Goal: Transaction & Acquisition: Purchase product/service

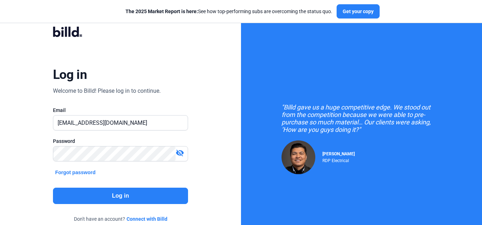
click at [151, 44] on div "Log in Welcome to Billd! Please log in to continue. Email [EMAIL_ADDRESS][DOMAI…" at bounding box center [121, 129] width 174 height 225
drag, startPoint x: 140, startPoint y: 124, endPoint x: 52, endPoint y: 123, distance: 88.2
click at [52, 123] on div "Log in Welcome to Billd! Please log in to continue. Email [EMAIL_ADDRESS][DOMAI…" at bounding box center [121, 129] width 174 height 225
click at [15, 139] on div "Log in Welcome to Billd! Please log in to continue. Email [EMAIL_ADDRESS][DOMAI…" at bounding box center [120, 129] width 241 height 259
click at [178, 154] on mat-icon "visibility_off" at bounding box center [180, 153] width 9 height 9
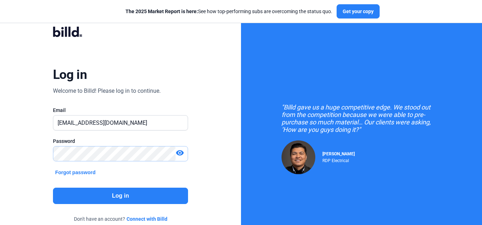
click at [33, 156] on div "Log in Welcome to Billd! Please log in to continue. Email showman@getnada.com P…" at bounding box center [120, 129] width 241 height 259
drag, startPoint x: 140, startPoint y: 125, endPoint x: 41, endPoint y: 132, distance: 99.8
click at [41, 132] on div "Log in Welcome to Billd! Please log in to continue. Email showman@getnada.com P…" at bounding box center [121, 129] width 174 height 225
type input "[PERSON_NAME][EMAIL_ADDRESS][DOMAIN_NAME]"
click at [104, 193] on button "Log in" at bounding box center [120, 196] width 135 height 16
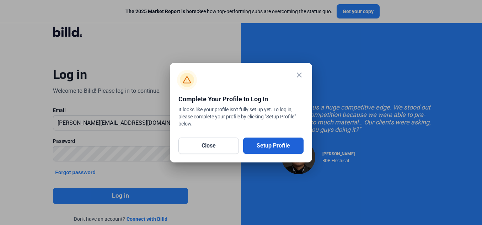
click at [262, 144] on button "Setup Profile" at bounding box center [273, 146] width 60 height 16
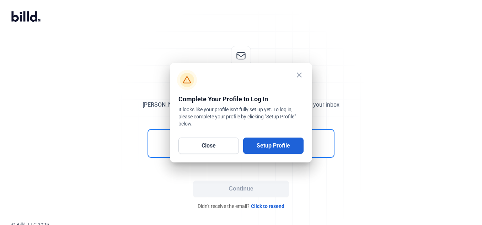
scroll to position [3, 0]
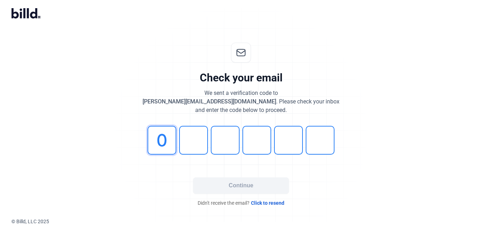
type input "0"
type input "2"
type input "8"
type input "4"
type input "7"
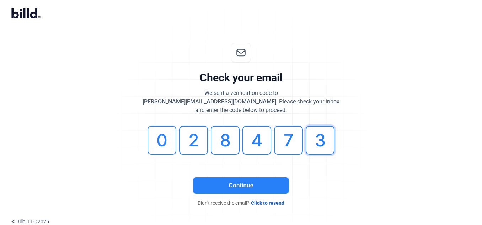
type input "3"
click at [230, 185] on button "Continue" at bounding box center [241, 185] width 96 height 16
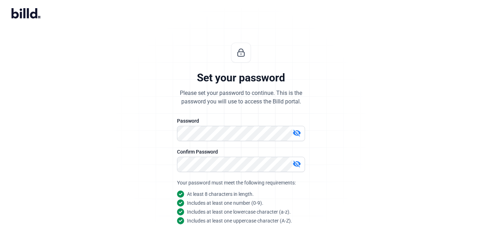
click at [293, 129] on mat-icon "visibility_off" at bounding box center [297, 133] width 9 height 9
click at [301, 165] on mat-icon "visibility_off" at bounding box center [297, 164] width 9 height 9
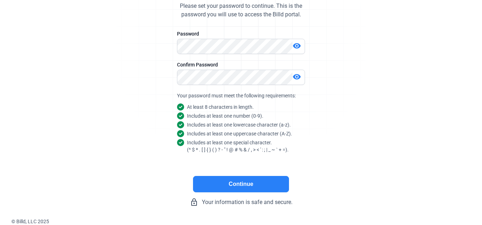
click at [277, 183] on button "Continue" at bounding box center [241, 184] width 96 height 16
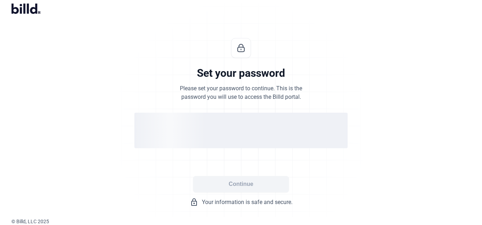
scroll to position [8, 0]
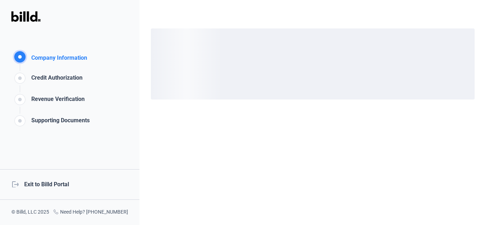
click at [66, 184] on div "logout Exit to Billd Portal" at bounding box center [69, 184] width 139 height 31
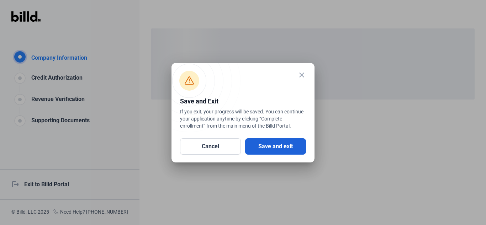
click at [262, 150] on button "Save and exit" at bounding box center [275, 146] width 61 height 16
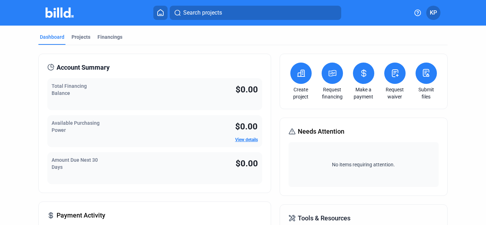
click at [332, 78] on request-financing-icon at bounding box center [332, 73] width 9 height 9
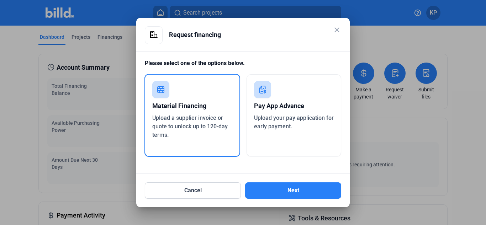
click at [197, 94] on div "Material Financing Upload a supplier invoice or quote to unlock up to 120-day t…" at bounding box center [192, 115] width 96 height 83
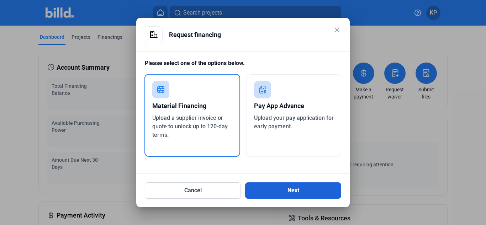
click at [299, 186] on button "Next" at bounding box center [293, 190] width 96 height 16
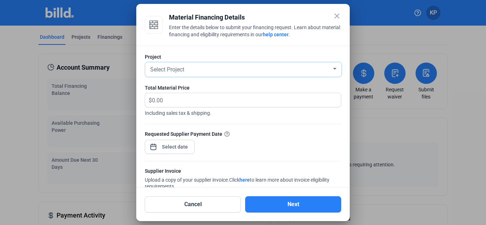
click at [324, 67] on div "Select Project" at bounding box center [240, 69] width 183 height 10
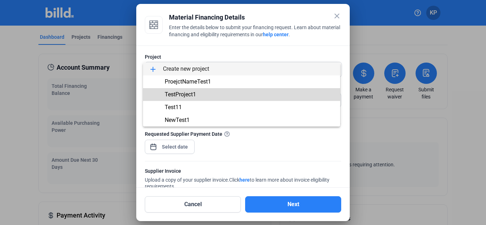
click at [203, 94] on span "TestProject1" at bounding box center [242, 94] width 186 height 13
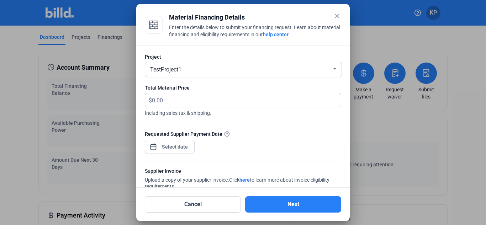
click at [203, 94] on input "text" at bounding box center [246, 100] width 189 height 14
type input "222"
click at [188, 69] on div "TestProject1" at bounding box center [240, 69] width 183 height 10
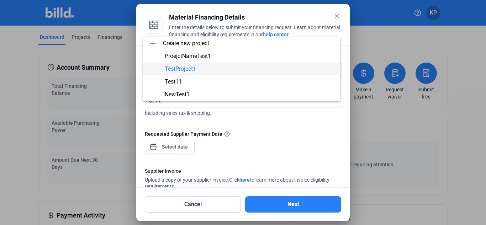
click at [204, 70] on span "TestProject1" at bounding box center [242, 69] width 186 height 13
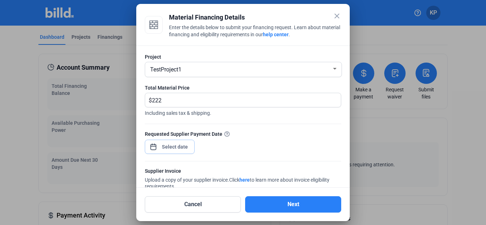
click at [181, 146] on div "close Material Financing Details Enter the details below to submit your financi…" at bounding box center [243, 112] width 486 height 225
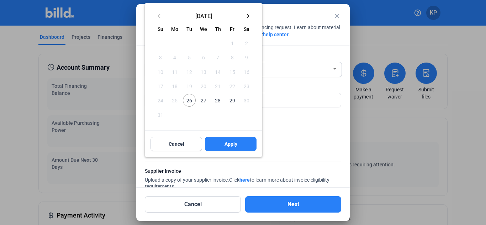
click at [230, 101] on span "29" at bounding box center [231, 100] width 13 height 13
click at [225, 143] on span "Apply" at bounding box center [230, 143] width 13 height 7
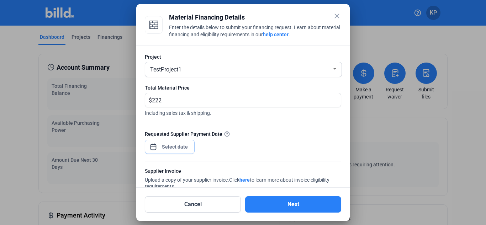
scroll to position [68, 0]
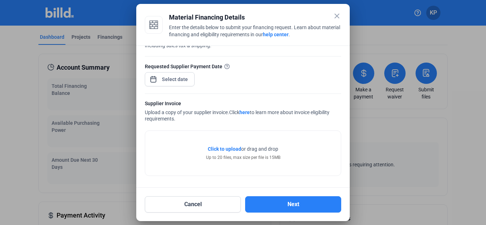
click at [224, 147] on span "Click to upload" at bounding box center [224, 149] width 33 height 6
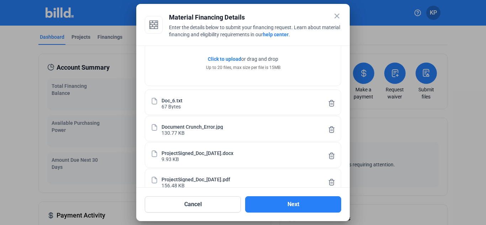
scroll to position [174, 0]
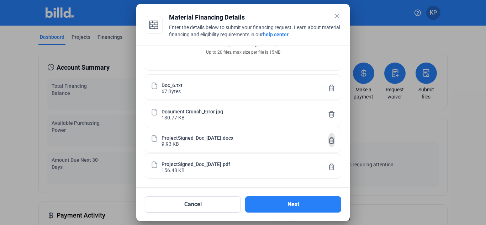
click at [328, 139] on icon at bounding box center [331, 140] width 7 height 7
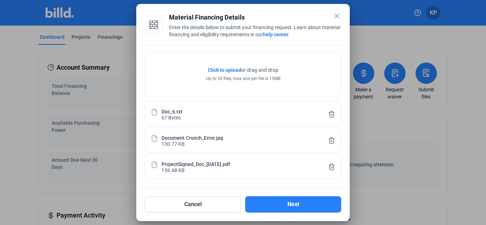
scroll to position [147, 0]
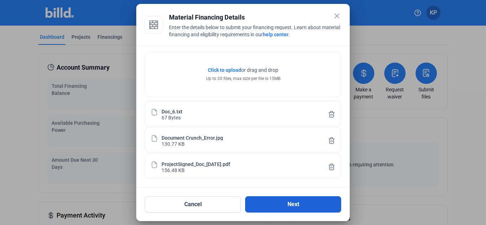
click at [295, 212] on button "Next" at bounding box center [293, 204] width 96 height 16
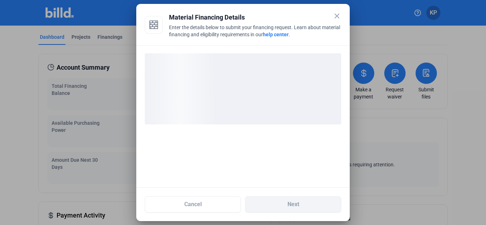
scroll to position [0, 0]
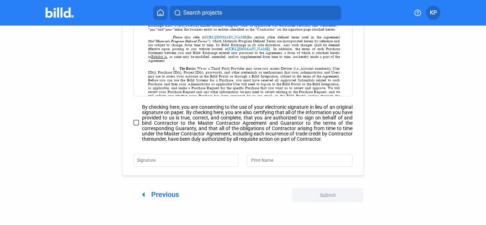
scroll to position [132, 0]
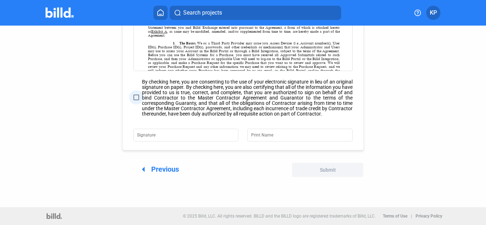
click at [137, 97] on span at bounding box center [136, 98] width 6 height 6
click at [0, 0] on input "By checking here, you are consenting to the use of your electronic signature in…" at bounding box center [0, 0] width 0 height 0
click at [166, 136] on input "Signature" at bounding box center [181, 134] width 89 height 10
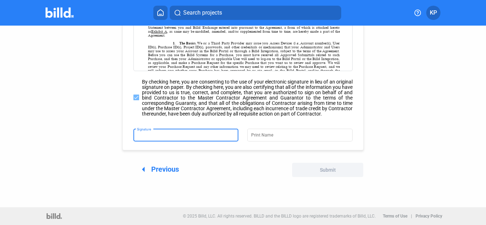
type input "Karthik"
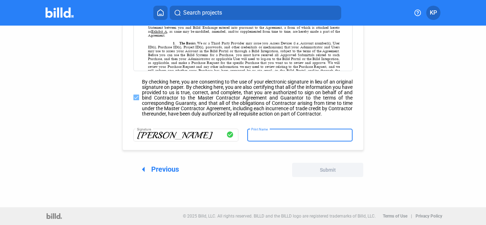
click at [255, 133] on input "Print Name" at bounding box center [300, 134] width 98 height 10
type input "Karthik"
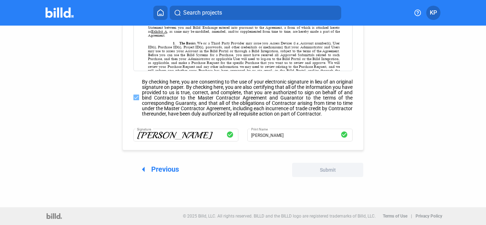
click at [391, 140] on div "Please sign our updated agreement(s) to continue purchasing with Billd save_alt…" at bounding box center [242, 43] width 437 height 299
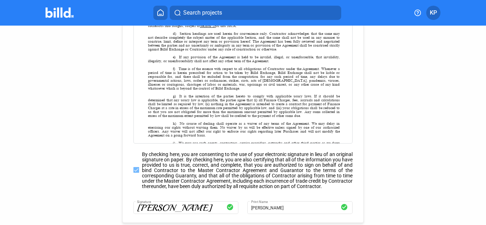
scroll to position [2888, 0]
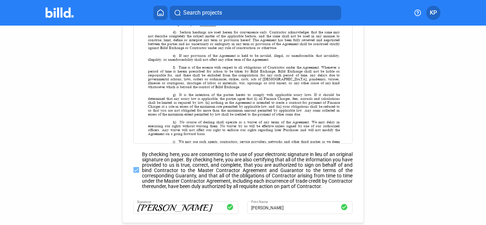
click at [133, 171] on span at bounding box center [136, 170] width 6 height 6
click at [0, 0] on input "By checking here, you are consenting to the use of your electronic signature in…" at bounding box center [0, 0] width 0 height 0
click at [133, 171] on span at bounding box center [136, 170] width 6 height 6
click at [0, 0] on input "By checking here, you are consenting to the use of your electronic signature in…" at bounding box center [0, 0] width 0 height 0
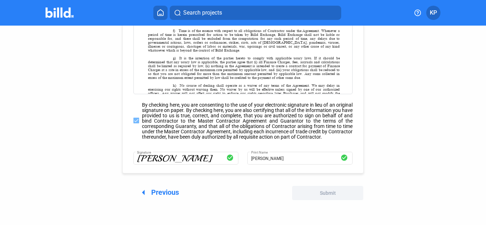
scroll to position [132, 0]
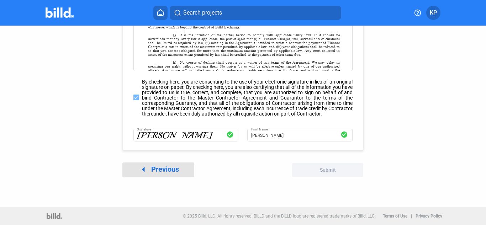
click at [175, 171] on span "arrow_left Previous" at bounding box center [158, 169] width 42 height 9
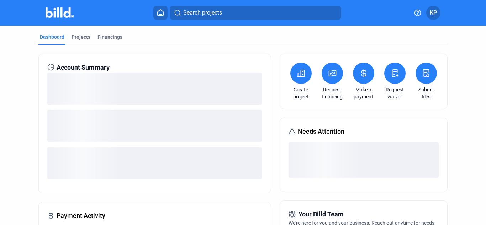
click at [334, 74] on button at bounding box center [331, 73] width 21 height 21
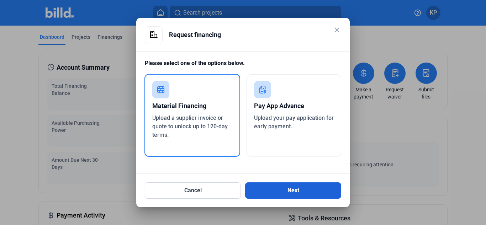
click at [282, 188] on button "Next" at bounding box center [293, 190] width 96 height 16
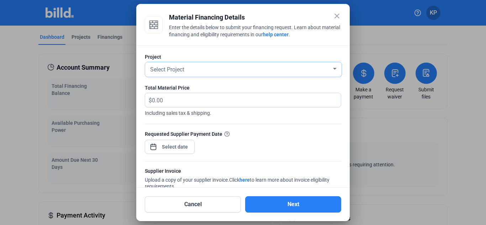
click at [269, 69] on div "Select Project" at bounding box center [240, 69] width 183 height 10
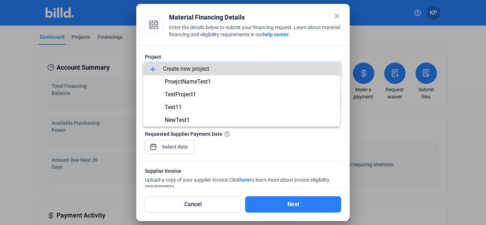
click at [269, 69] on span "add Create new project" at bounding box center [242, 69] width 186 height 13
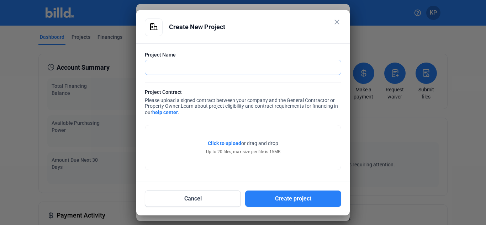
click at [285, 68] on input "text" at bounding box center [243, 67] width 196 height 15
type input "Bisket_26th Aug'25"
click at [232, 142] on span "Click to upload" at bounding box center [224, 143] width 33 height 6
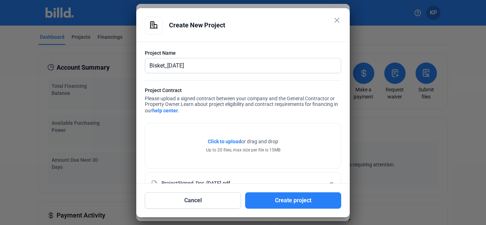
scroll to position [23, 0]
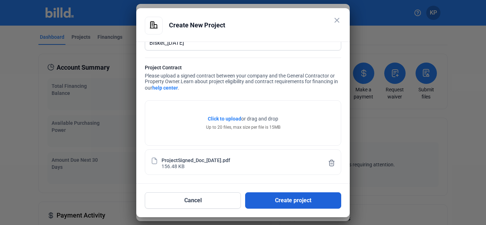
click at [297, 201] on button "Create project" at bounding box center [293, 200] width 96 height 16
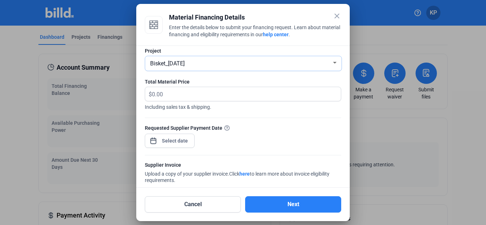
scroll to position [0, 0]
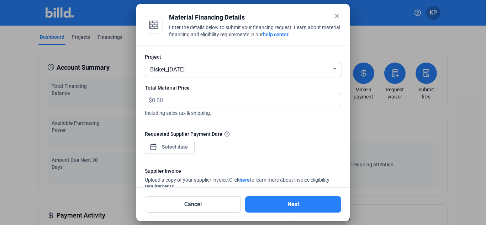
click at [211, 103] on input "text" at bounding box center [246, 100] width 189 height 14
type input "222"
click at [181, 146] on div "close Material Financing Details Enter the details below to submit your financi…" at bounding box center [243, 112] width 486 height 225
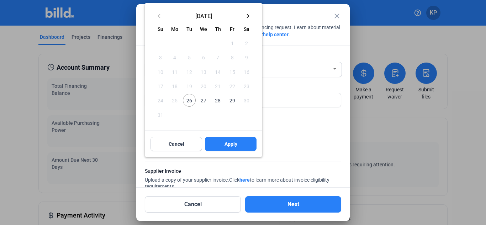
click at [232, 104] on span "29" at bounding box center [231, 100] width 13 height 13
click at [232, 142] on span "Apply" at bounding box center [230, 143] width 13 height 7
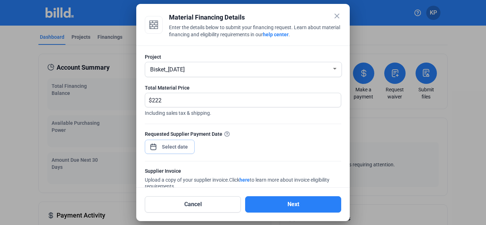
scroll to position [68, 0]
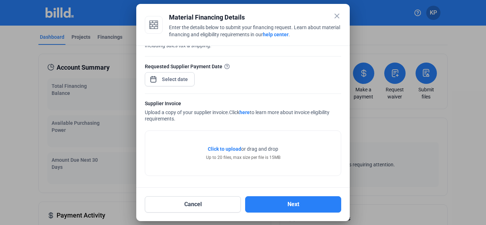
click at [230, 148] on span "Click to upload" at bounding box center [224, 149] width 33 height 6
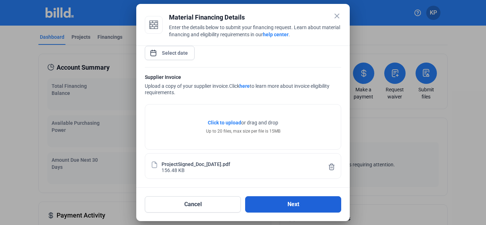
click at [266, 199] on button "Next" at bounding box center [293, 204] width 96 height 16
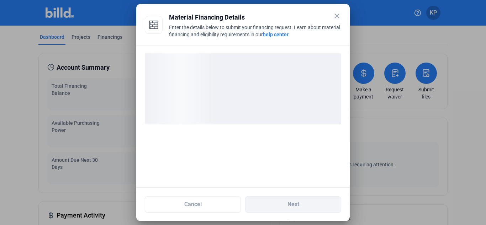
scroll to position [0, 0]
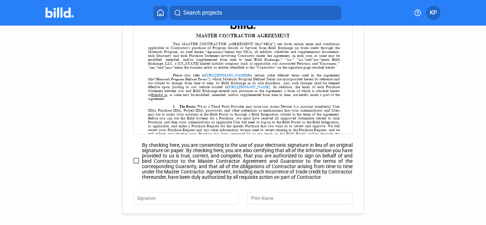
scroll to position [68, 0]
click at [135, 163] on span at bounding box center [136, 161] width 6 height 6
click at [0, 0] on input "By checking here, you are consenting to the use of your electronic signature in…" at bounding box center [0, 0] width 0 height 0
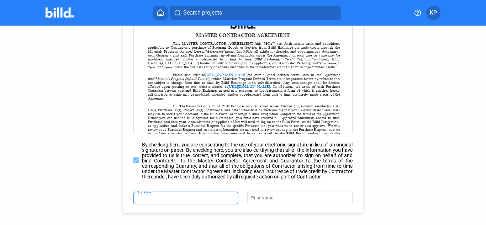
click at [161, 199] on input "Signature" at bounding box center [186, 197] width 98 height 10
type input "Punna"
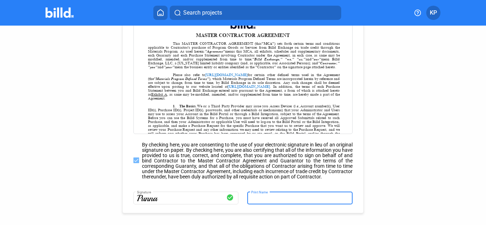
click at [263, 199] on input "Print Name" at bounding box center [300, 197] width 98 height 10
type input "Punna"
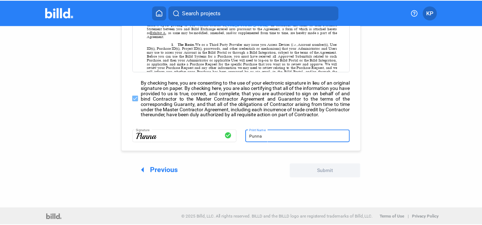
scroll to position [132, 0]
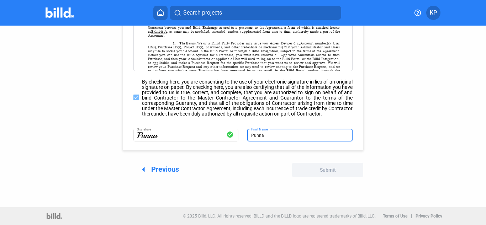
click at [388, 122] on div "Please sign our updated agreement(s) to continue purchasing with Billd save_alt…" at bounding box center [242, 43] width 437 height 299
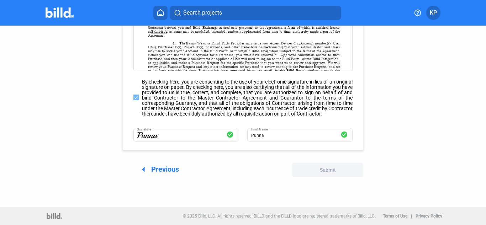
click at [431, 7] on button "KP" at bounding box center [433, 13] width 14 height 14
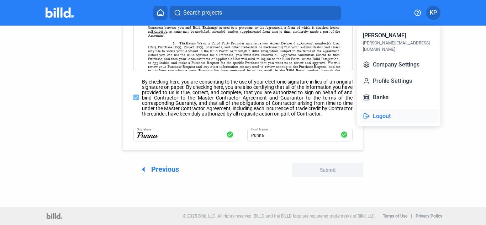
click at [376, 109] on button "Logout" at bounding box center [399, 116] width 78 height 14
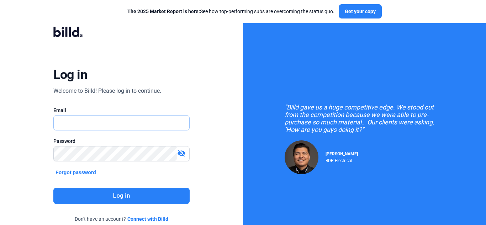
type input "[EMAIL_ADDRESS][DOMAIN_NAME]"
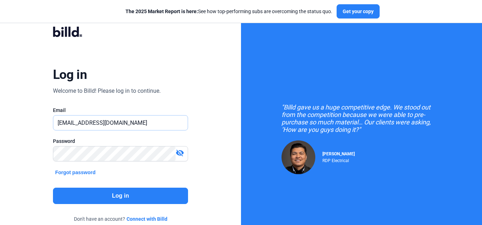
drag, startPoint x: 134, startPoint y: 122, endPoint x: 33, endPoint y: 127, distance: 100.8
click at [34, 127] on div "Log in Welcome to Billd! Please log in to continue. Email [EMAIL_ADDRESS][DOMAI…" at bounding box center [121, 129] width 174 height 225
drag, startPoint x: 33, startPoint y: 127, endPoint x: 108, endPoint y: 126, distance: 74.7
click at [108, 126] on div "Log in Welcome to Billd! Please log in to continue. Email [PERSON_NAME].punna P…" at bounding box center [121, 129] width 174 height 225
type input "[PERSON_NAME][EMAIL_ADDRESS][DOMAIN_NAME]"
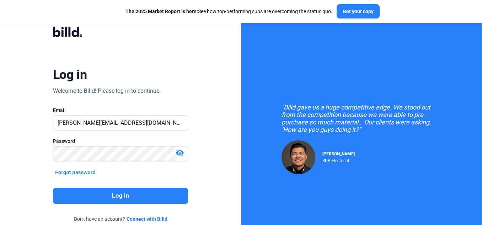
click at [185, 156] on div "visibility_off" at bounding box center [182, 154] width 12 height 10
click at [197, 180] on div "Log in Welcome to Billd! Please log in to continue. Email [PERSON_NAME][EMAIL_A…" at bounding box center [121, 129] width 174 height 225
click at [156, 191] on button "Log in" at bounding box center [120, 196] width 135 height 16
